Goal: Book appointment/travel/reservation

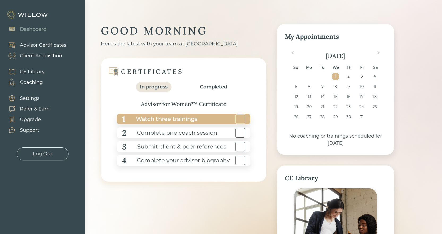
click at [183, 119] on div "Watch three trainings" at bounding box center [161, 119] width 72 height 12
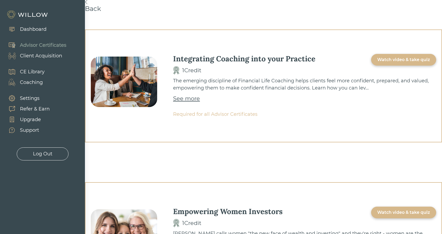
click at [392, 63] on div "Watch video & take quiz" at bounding box center [403, 60] width 65 height 12
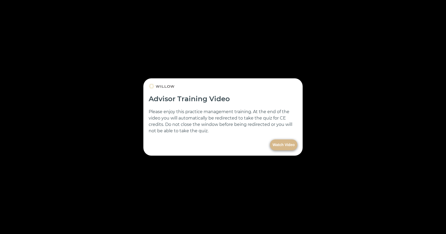
click at [278, 141] on button "Watch Video" at bounding box center [283, 144] width 27 height 11
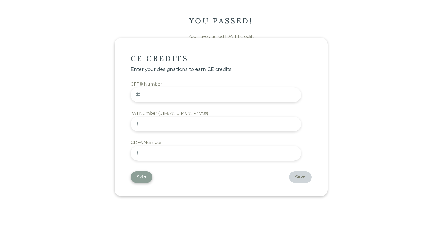
click at [152, 176] on div "Skip" at bounding box center [142, 177] width 22 height 12
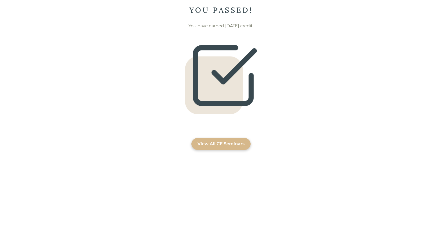
scroll to position [16, 0]
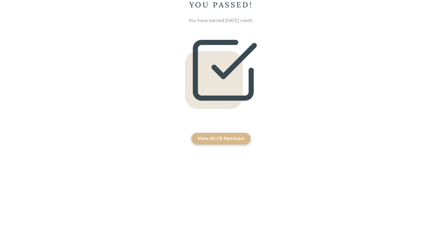
click at [225, 137] on div "View All CE Seminars" at bounding box center [221, 138] width 47 height 6
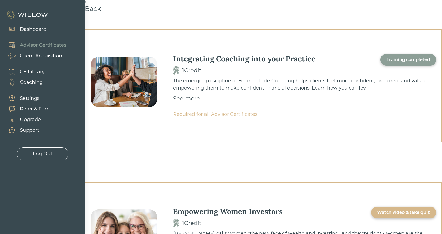
click at [31, 80] on div "Coaching" at bounding box center [31, 82] width 23 height 7
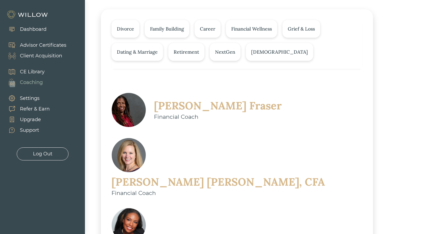
scroll to position [70, 0]
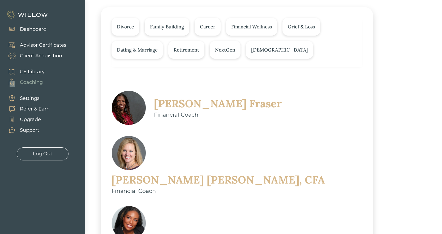
click at [196, 103] on div "[PERSON_NAME]" at bounding box center [218, 104] width 128 height 14
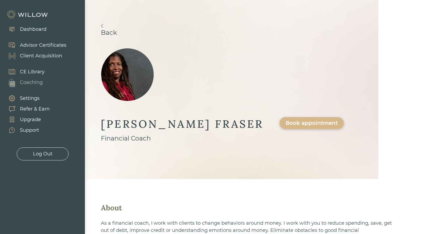
click at [117, 33] on link "Back" at bounding box center [232, 30] width 262 height 12
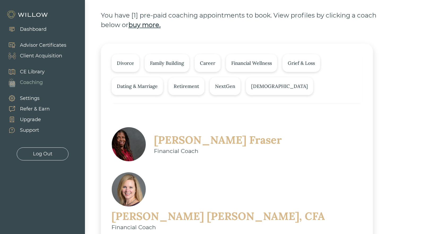
scroll to position [106, 0]
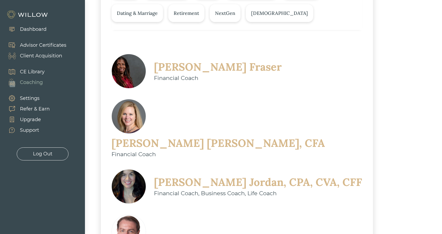
click at [193, 136] on div "[PERSON_NAME], CFA" at bounding box center [219, 143] width 214 height 14
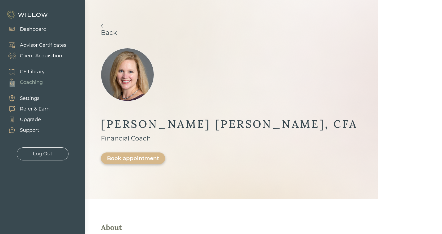
click at [123, 31] on link "Back" at bounding box center [232, 30] width 262 height 12
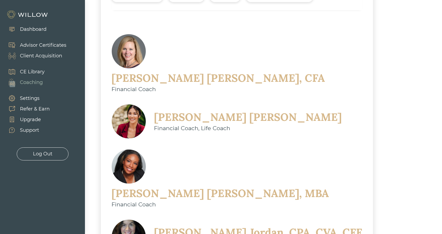
scroll to position [123, 0]
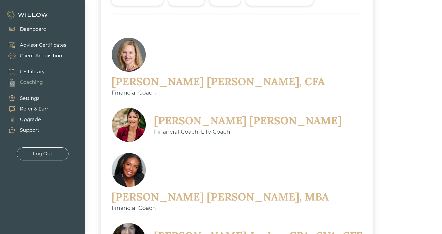
click at [212, 114] on div "[PERSON_NAME]" at bounding box center [248, 121] width 188 height 14
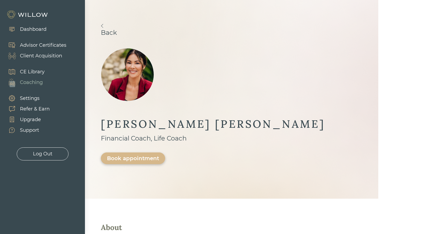
click at [121, 32] on link "Back" at bounding box center [232, 30] width 262 height 12
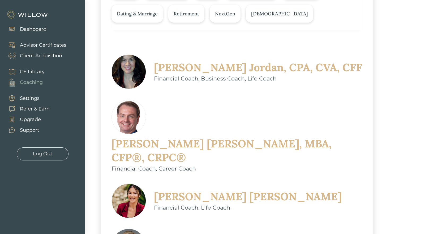
scroll to position [106, 0]
click at [177, 65] on div "[PERSON_NAME], CPA, CVA, CFF" at bounding box center [258, 67] width 208 height 14
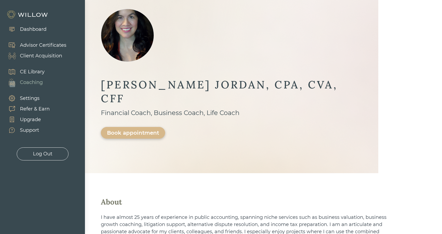
scroll to position [27, 0]
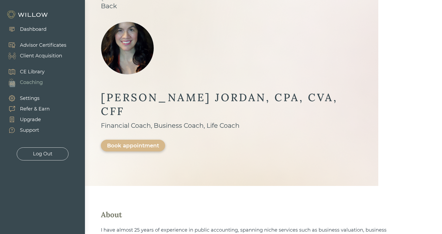
click at [118, 6] on link "Back" at bounding box center [232, 3] width 262 height 12
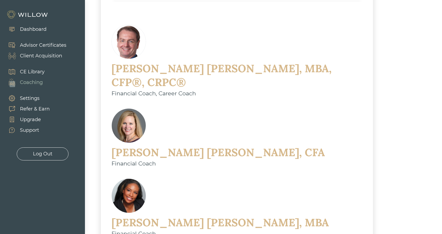
scroll to position [212, 0]
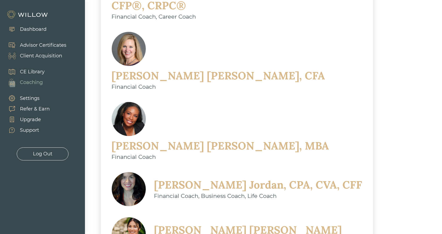
click at [180, 139] on div "[PERSON_NAME], MBA" at bounding box center [221, 146] width 218 height 14
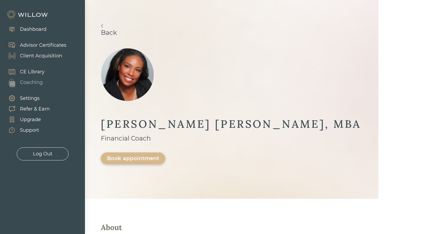
click at [120, 33] on link "Back" at bounding box center [232, 30] width 262 height 12
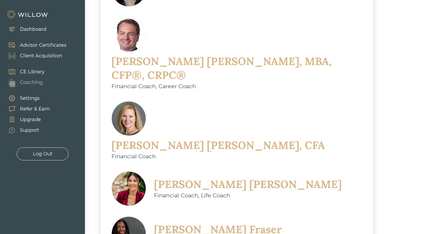
scroll to position [229, 0]
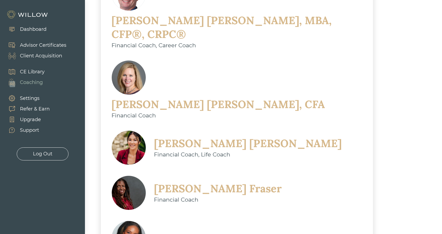
click at [163, 182] on div "[PERSON_NAME]" at bounding box center [218, 189] width 128 height 14
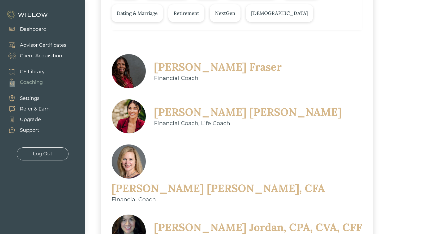
scroll to position [27, 0]
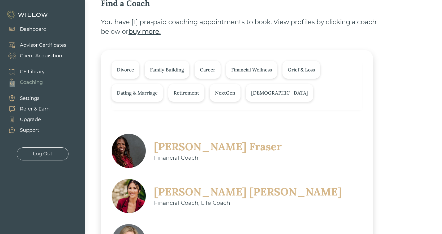
click at [156, 71] on div "Family Building" at bounding box center [167, 69] width 34 height 7
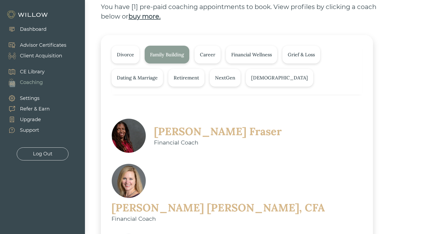
scroll to position [32, 0]
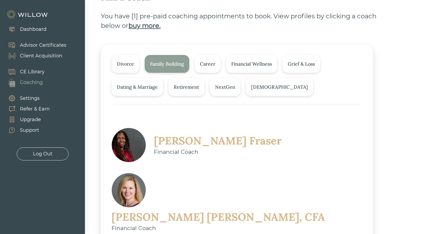
click at [125, 63] on div "Divorce" at bounding box center [125, 63] width 17 height 7
click at [204, 67] on div "Career" at bounding box center [207, 63] width 15 height 7
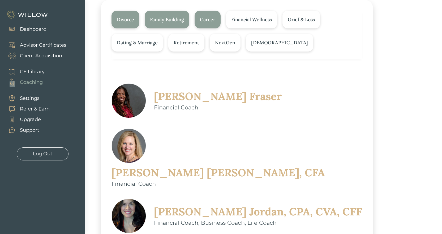
scroll to position [70, 0]
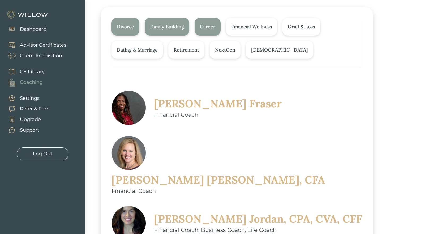
click at [308, 28] on div "Grief & Loss" at bounding box center [301, 26] width 27 height 7
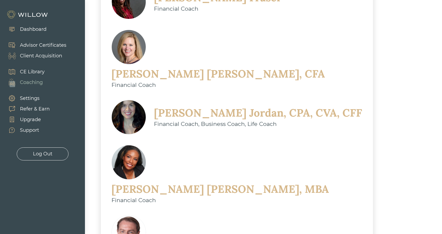
scroll to position [43, 0]
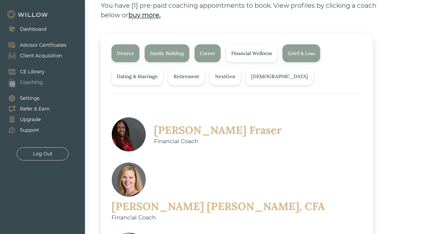
click at [129, 51] on div "Divorce" at bounding box center [125, 53] width 17 height 7
click at [167, 56] on div "Family Building" at bounding box center [167, 53] width 34 height 7
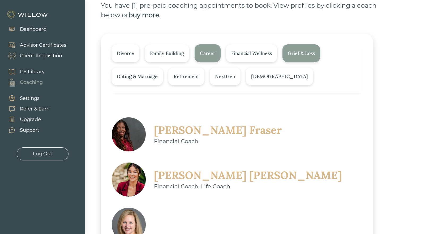
click at [201, 56] on div "Career" at bounding box center [208, 53] width 26 height 18
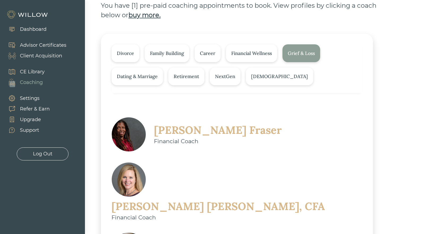
click at [306, 54] on div "Grief & Loss" at bounding box center [301, 53] width 27 height 7
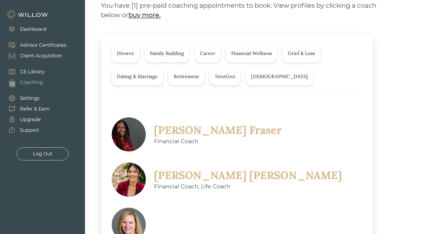
click at [267, 72] on div "[DEMOGRAPHIC_DATA]" at bounding box center [279, 76] width 67 height 18
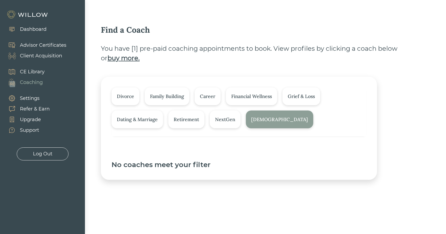
click at [254, 118] on div "[DEMOGRAPHIC_DATA]" at bounding box center [279, 119] width 57 height 7
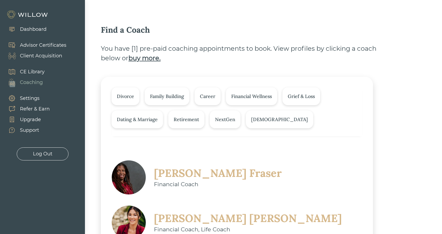
click at [231, 117] on div "NextGen" at bounding box center [225, 119] width 20 height 7
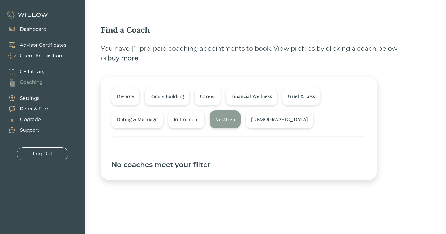
click at [231, 117] on div "NextGen" at bounding box center [225, 119] width 20 height 7
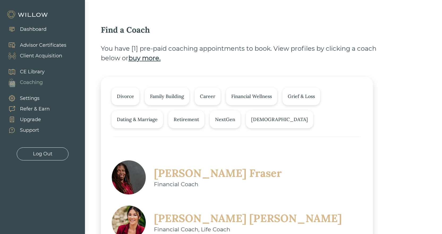
click at [195, 114] on div "Retirement" at bounding box center [186, 119] width 36 height 18
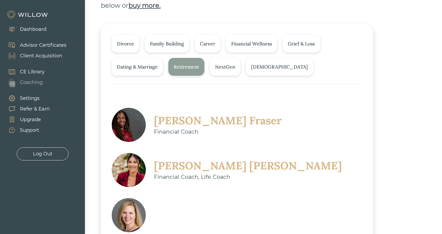
scroll to position [51, 0]
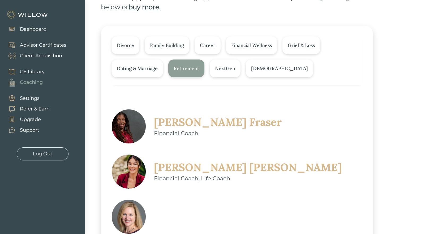
click at [185, 71] on div "Retirement" at bounding box center [186, 68] width 25 height 7
click at [152, 69] on div "Dating & Marriage" at bounding box center [137, 68] width 41 height 7
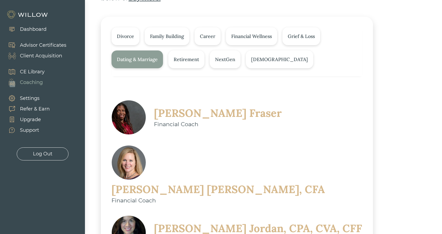
scroll to position [0, 0]
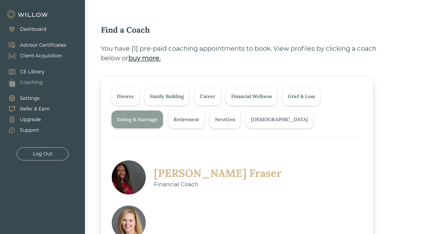
click at [137, 117] on div "Dating & Marriage" at bounding box center [137, 119] width 41 height 7
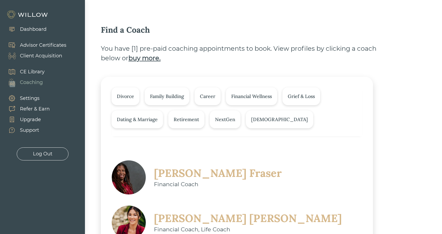
click at [299, 97] on div "Grief & Loss" at bounding box center [301, 96] width 27 height 7
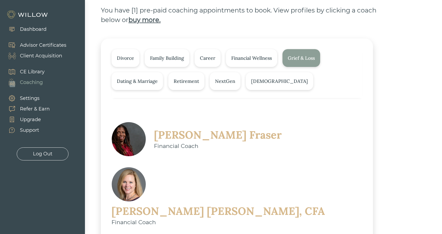
scroll to position [32, 0]
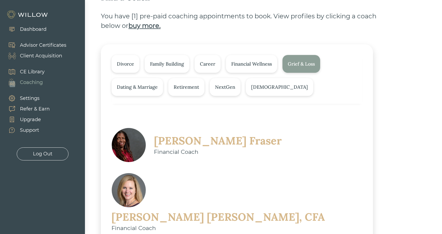
click at [303, 62] on div "Grief & Loss" at bounding box center [301, 63] width 27 height 7
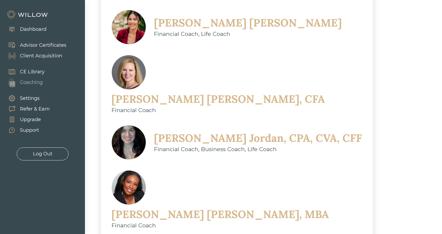
scroll to position [229, 0]
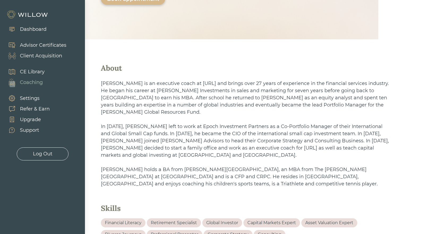
scroll to position [212, 0]
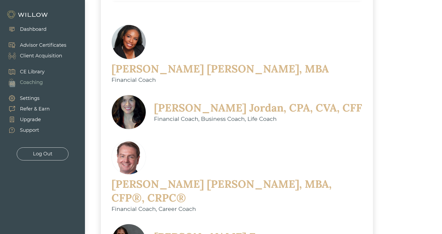
scroll to position [186, 0]
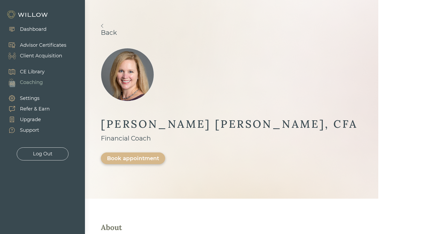
click at [118, 31] on link "Back" at bounding box center [232, 30] width 262 height 12
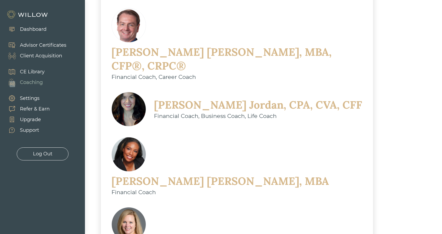
scroll to position [229, 0]
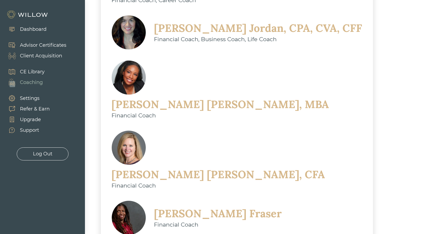
click at [207, 168] on div "[PERSON_NAME], CFA" at bounding box center [219, 175] width 214 height 14
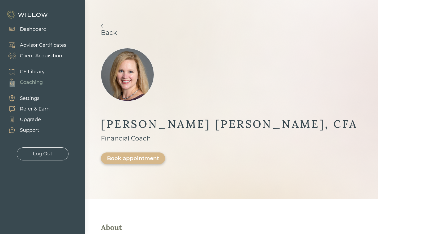
click at [159, 155] on div "Book appointment" at bounding box center [133, 158] width 52 height 6
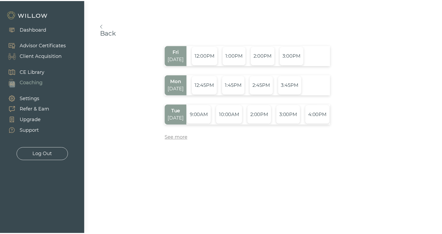
scroll to position [0, 9]
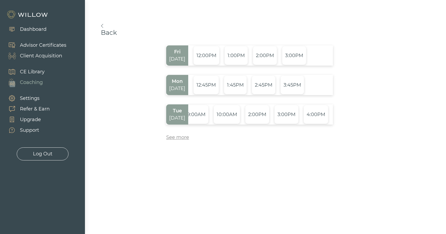
click at [172, 137] on div "See more" at bounding box center [177, 137] width 23 height 7
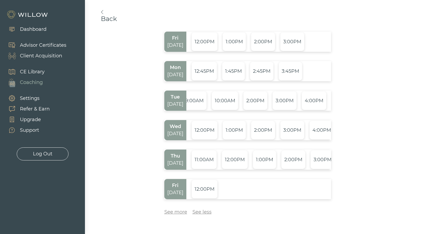
scroll to position [27, 0]
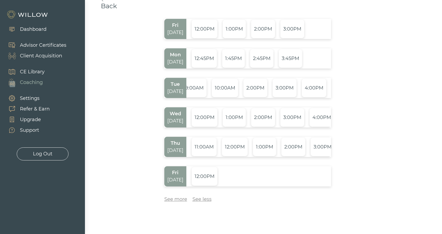
click at [179, 199] on div "See more" at bounding box center [175, 199] width 23 height 7
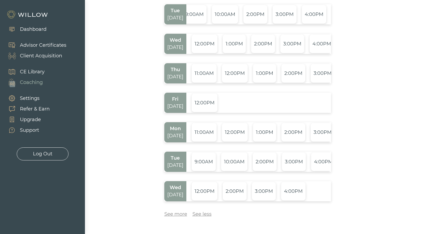
scroll to position [124, 0]
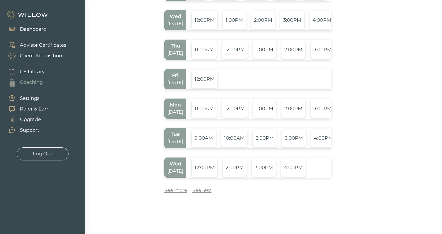
click at [172, 192] on div "See more" at bounding box center [175, 190] width 23 height 7
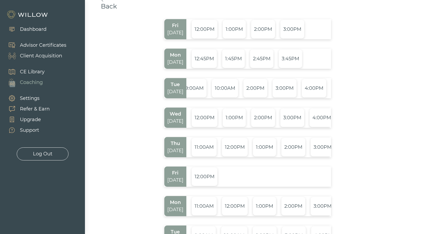
scroll to position [0, 0]
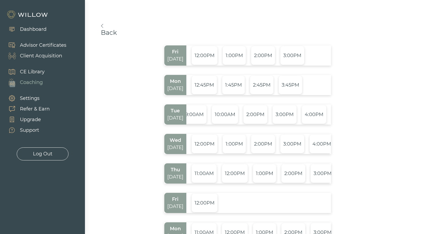
click at [205, 176] on div "11:00AM" at bounding box center [204, 173] width 25 height 19
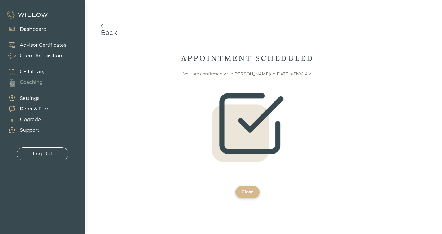
click at [30, 72] on div "CE Library" at bounding box center [32, 71] width 25 height 7
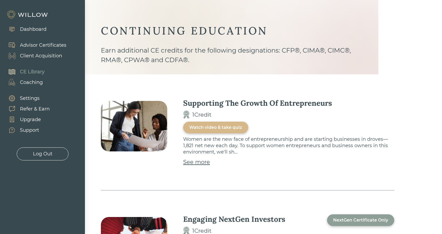
click at [24, 95] on div "Settings" at bounding box center [30, 98] width 20 height 7
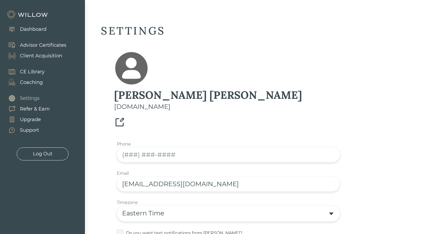
click at [32, 131] on div "Support" at bounding box center [29, 130] width 19 height 7
click at [32, 130] on div "Support" at bounding box center [29, 130] width 19 height 7
click at [23, 42] on div "Advisor Certificates" at bounding box center [43, 45] width 46 height 7
